Goal: Find specific fact: Find specific fact

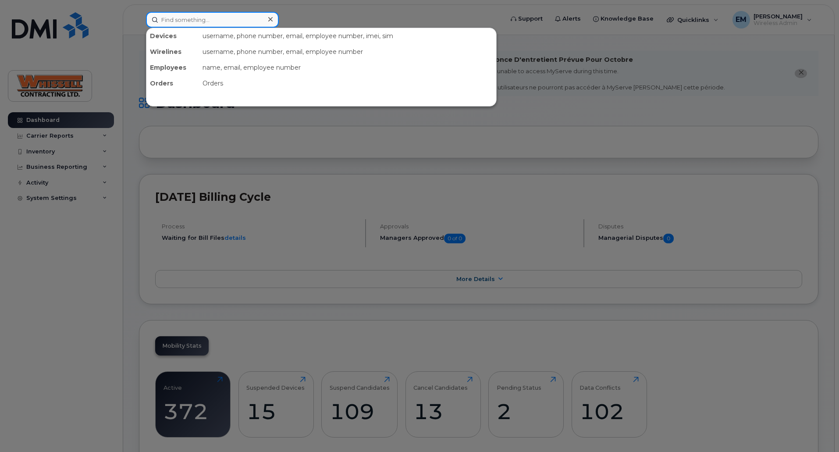
click at [215, 21] on input at bounding box center [212, 20] width 133 height 16
type input "jordan"
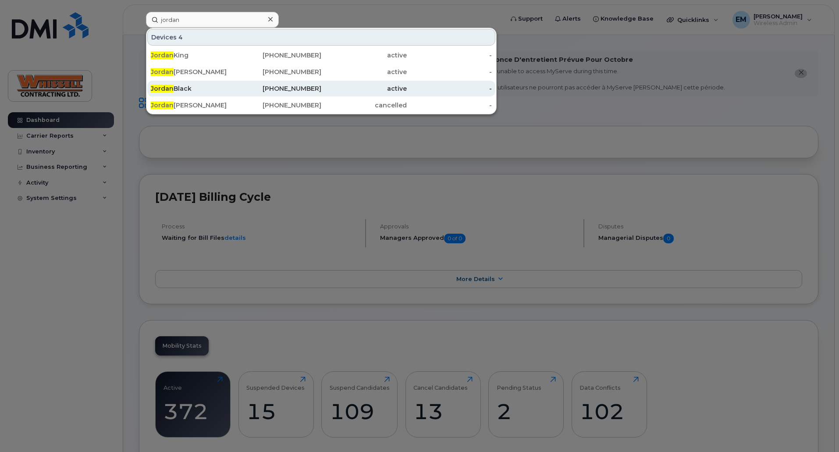
click at [170, 83] on div "[PERSON_NAME]" at bounding box center [193, 89] width 85 height 16
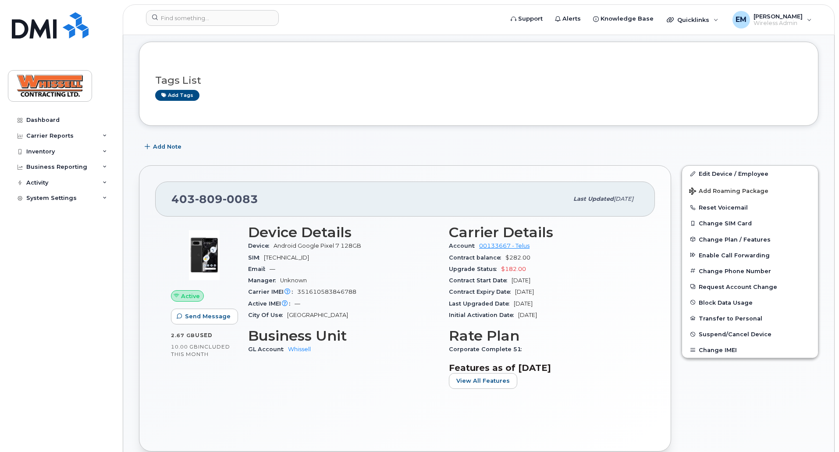
scroll to position [88, 0]
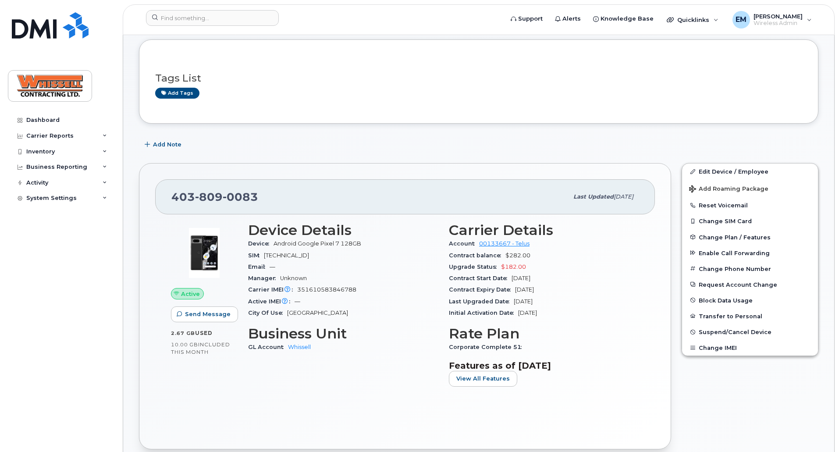
drag, startPoint x: 565, startPoint y: 297, endPoint x: 542, endPoint y: 294, distance: 23.9
click at [520, 295] on section "Carrier Details Account 00133667 - Telus Contract balance $282.00 Upgrade Statu…" at bounding box center [544, 270] width 190 height 96
click at [568, 293] on div "Contract Expiry Date Apr 24, 2026" at bounding box center [544, 289] width 190 height 11
drag, startPoint x: 569, startPoint y: 290, endPoint x: 444, endPoint y: 289, distance: 125.3
click at [444, 289] on div "Carrier Details Account 00133667 - Telus Contract balance $282.00 Upgrade Statu…" at bounding box center [543, 307] width 201 height 181
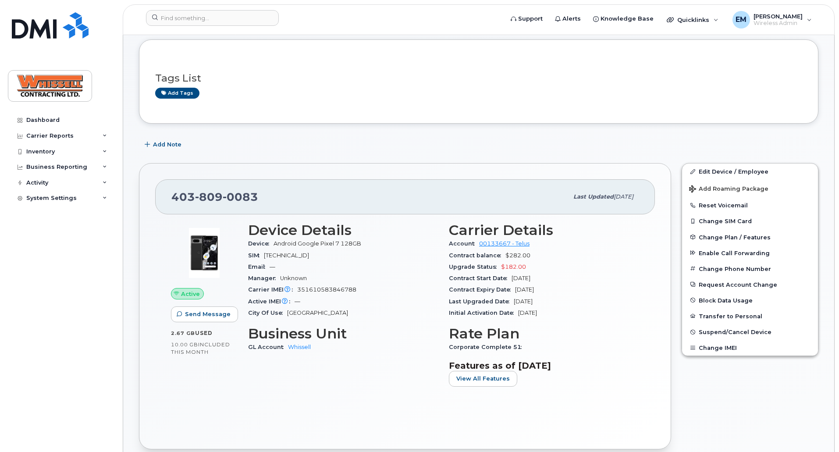
click at [570, 287] on div "Contract Expiry Date Apr 24, 2026" at bounding box center [544, 289] width 190 height 11
drag, startPoint x: 570, startPoint y: 287, endPoint x: 457, endPoint y: 286, distance: 113.5
click at [457, 286] on div "Contract Expiry Date Apr 24, 2026" at bounding box center [544, 289] width 190 height 11
